Goal: Task Accomplishment & Management: Use online tool/utility

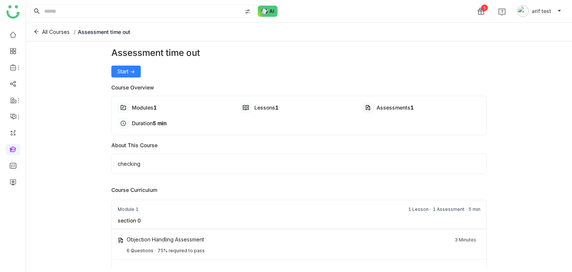
scroll to position [17, 0]
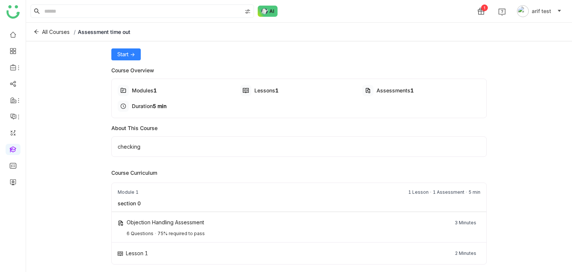
click at [16, 146] on link at bounding box center [13, 149] width 7 height 6
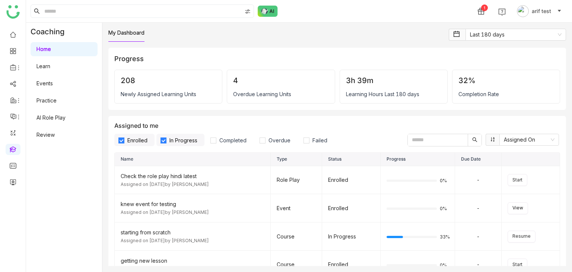
click at [52, 115] on link "AI Role Play" at bounding box center [50, 117] width 29 height 6
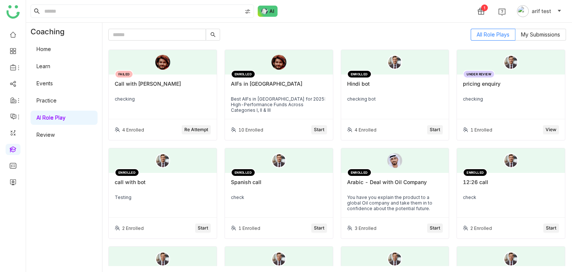
click at [131, 108] on div "FAILED Call with mahesh checking" at bounding box center [163, 96] width 108 height 45
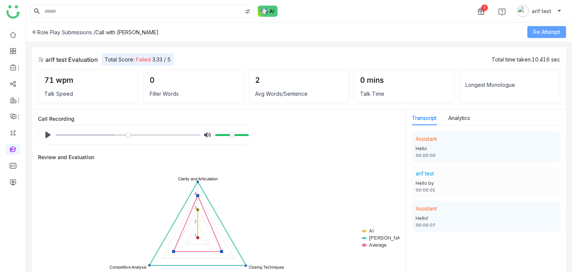
click at [561, 31] on button "Re Attempt" at bounding box center [546, 32] width 39 height 12
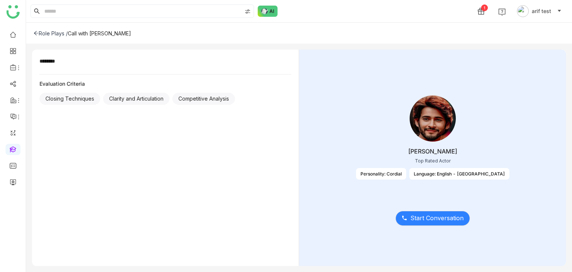
click at [406, 171] on div "Personality: Cordial" at bounding box center [381, 174] width 50 height 12
click at [450, 175] on div "Language: English - India" at bounding box center [459, 174] width 100 height 12
click at [474, 172] on div "Language: English - India" at bounding box center [459, 174] width 100 height 12
click at [37, 32] on icon at bounding box center [36, 33] width 5 height 5
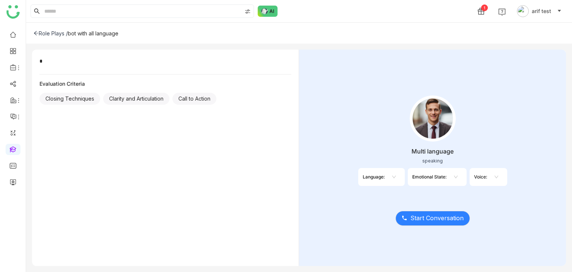
click at [452, 178] on input at bounding box center [451, 176] width 1 height 11
click at [459, 177] on nz-select-top-control at bounding box center [454, 177] width 16 height 12
drag, startPoint x: 403, startPoint y: 179, endPoint x: 393, endPoint y: 179, distance: 9.7
click at [396, 179] on div "Language:" at bounding box center [381, 177] width 47 height 18
click at [392, 178] on icon at bounding box center [394, 177] width 4 height 4
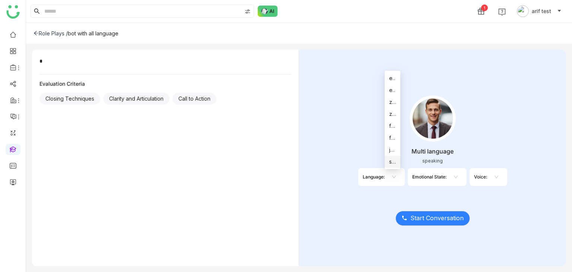
click at [447, 173] on nz-select-top-control at bounding box center [454, 177] width 16 height 12
click at [489, 172] on nz-select-top-control at bounding box center [495, 177] width 16 height 12
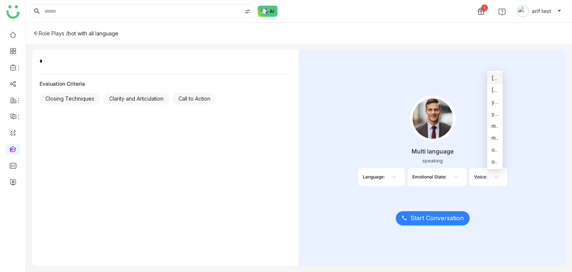
click at [381, 179] on div "Language:" at bounding box center [381, 177] width 47 height 18
click at [390, 179] on input at bounding box center [389, 176] width 1 height 11
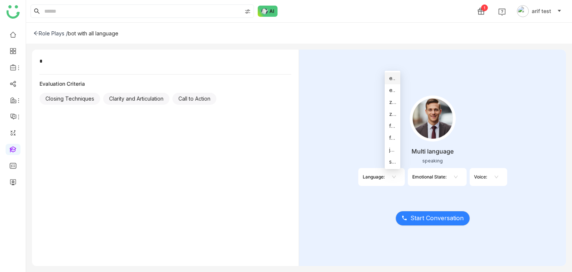
click at [284, 133] on div "* Evaluation Criteria Closing Techniques Clarity and Articulation Call to Action" at bounding box center [165, 158] width 267 height 216
click at [424, 217] on span "Start Conversation" at bounding box center [436, 217] width 53 height 9
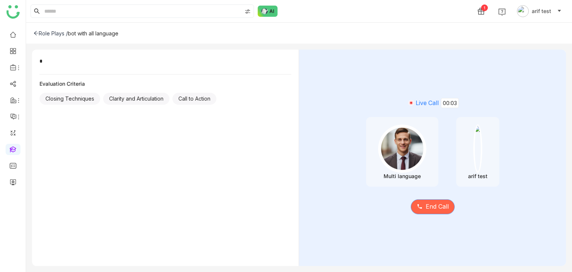
click at [427, 213] on button "End Call" at bounding box center [433, 206] width 44 height 15
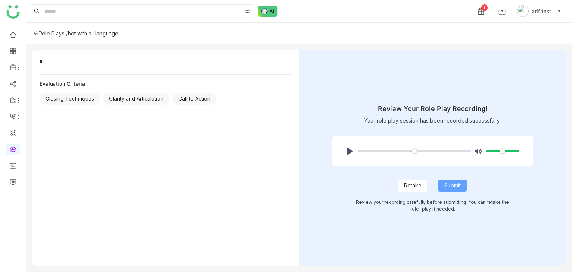
click at [441, 181] on button "Submit" at bounding box center [452, 185] width 28 height 12
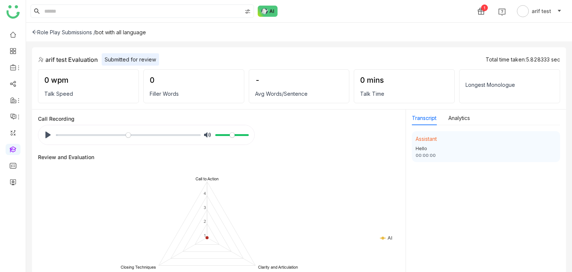
drag, startPoint x: 526, startPoint y: 61, endPoint x: 564, endPoint y: 62, distance: 38.7
click at [564, 62] on div "arif test Evaluation Submitted for review Total time taken: 5.828333 sec 0 wpm …" at bounding box center [299, 78] width 534 height 62
click at [471, 35] on div "Role Play Submissions / bot with all language" at bounding box center [299, 32] width 546 height 19
click at [50, 136] on button "Pause Play" at bounding box center [48, 135] width 12 height 12
click at [34, 33] on icon at bounding box center [34, 31] width 5 height 5
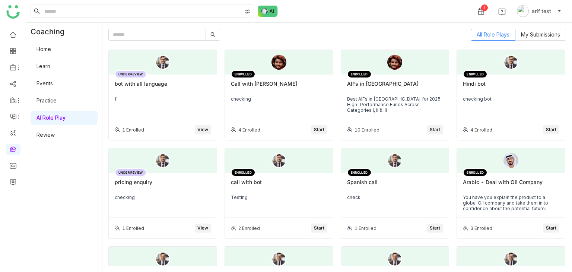
click at [176, 86] on div "bot with all language" at bounding box center [163, 86] width 96 height 13
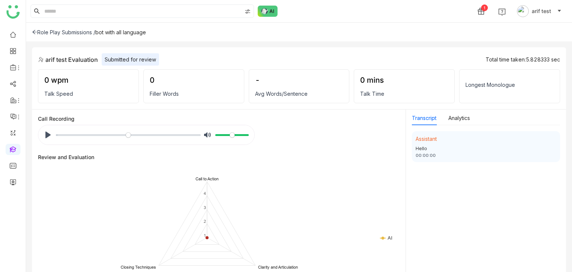
click at [136, 58] on div "Submitted for review" at bounding box center [130, 59] width 57 height 12
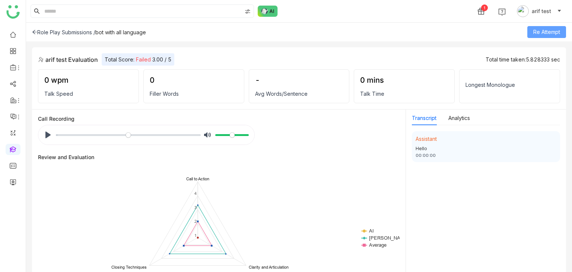
click at [551, 35] on span "Re Attempt" at bounding box center [546, 32] width 27 height 8
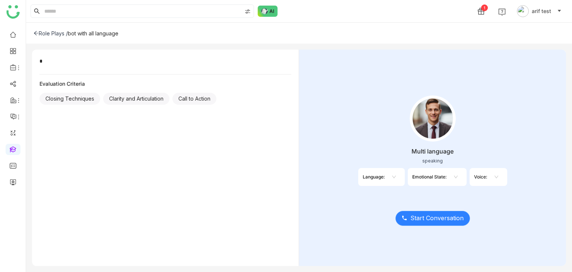
click at [412, 225] on button "Start Conversation" at bounding box center [432, 218] width 74 height 15
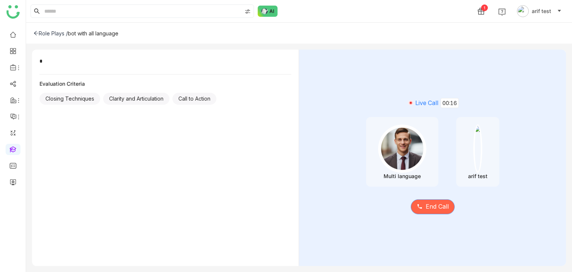
click at [434, 206] on span "End Call" at bounding box center [436, 206] width 23 height 9
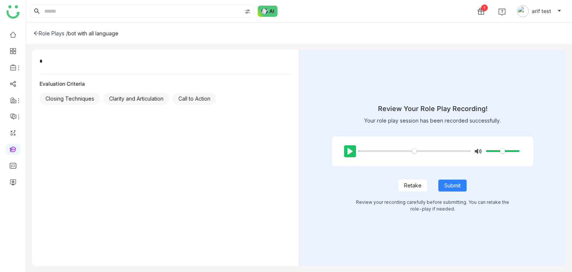
click at [349, 151] on button "Pause Play" at bounding box center [350, 151] width 12 height 12
click at [355, 150] on button "Pause Play" at bounding box center [350, 151] width 12 height 12
